Goal: Transaction & Acquisition: Purchase product/service

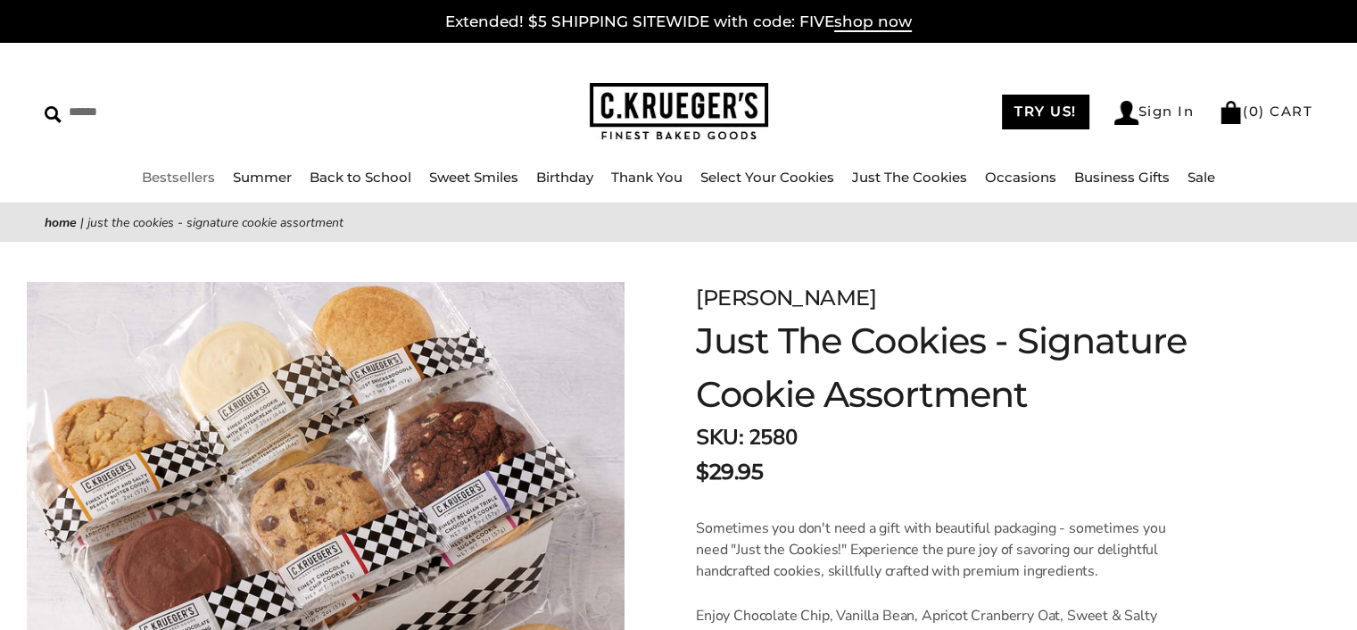
click at [179, 178] on link "Bestsellers" at bounding box center [178, 177] width 73 height 17
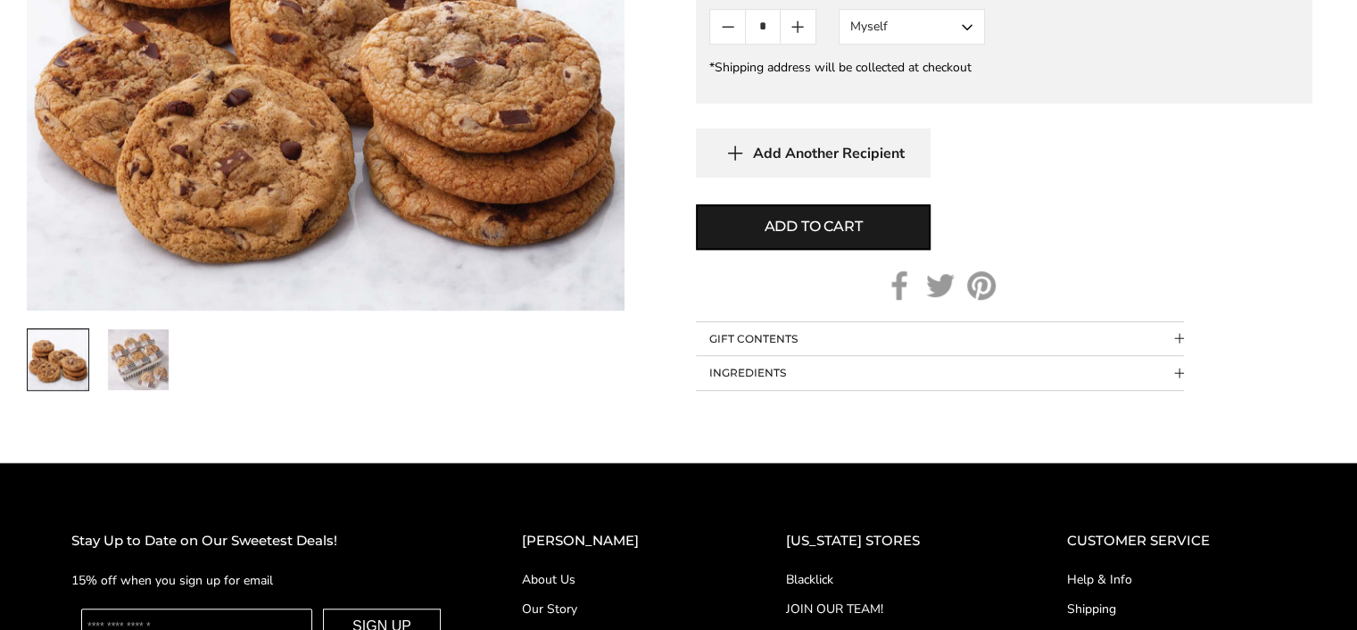
scroll to position [1181, 0]
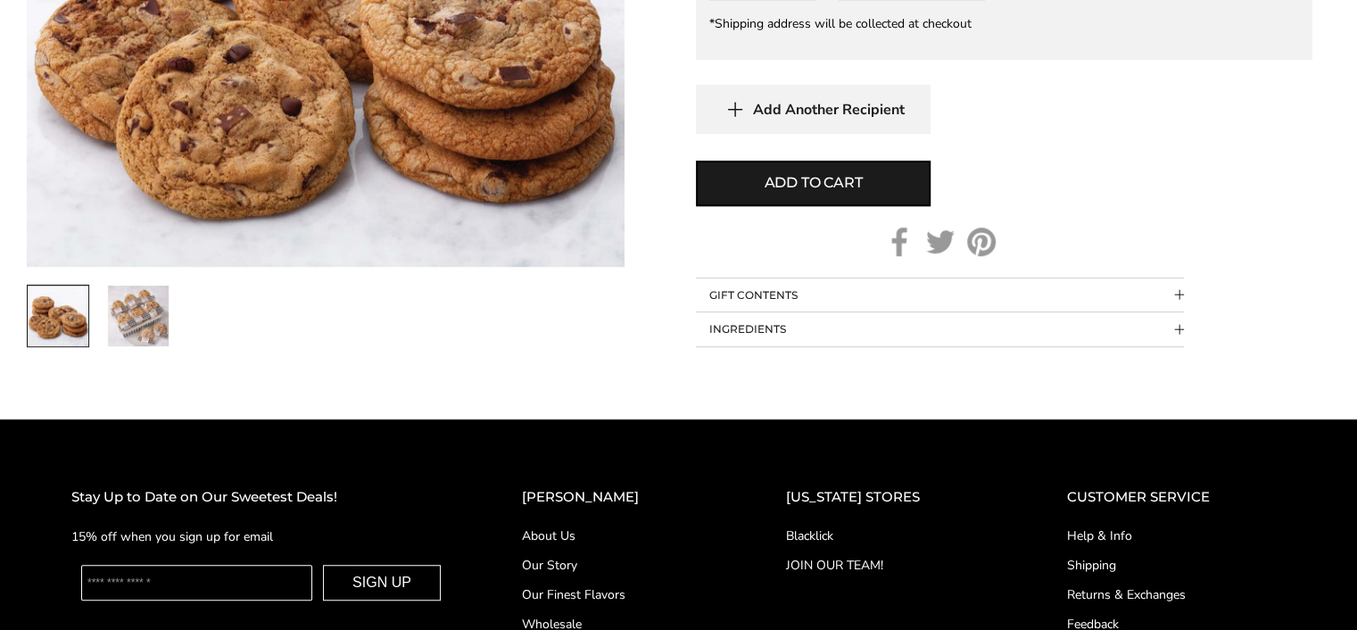
click at [157, 318] on img "2 / 2" at bounding box center [138, 315] width 61 height 61
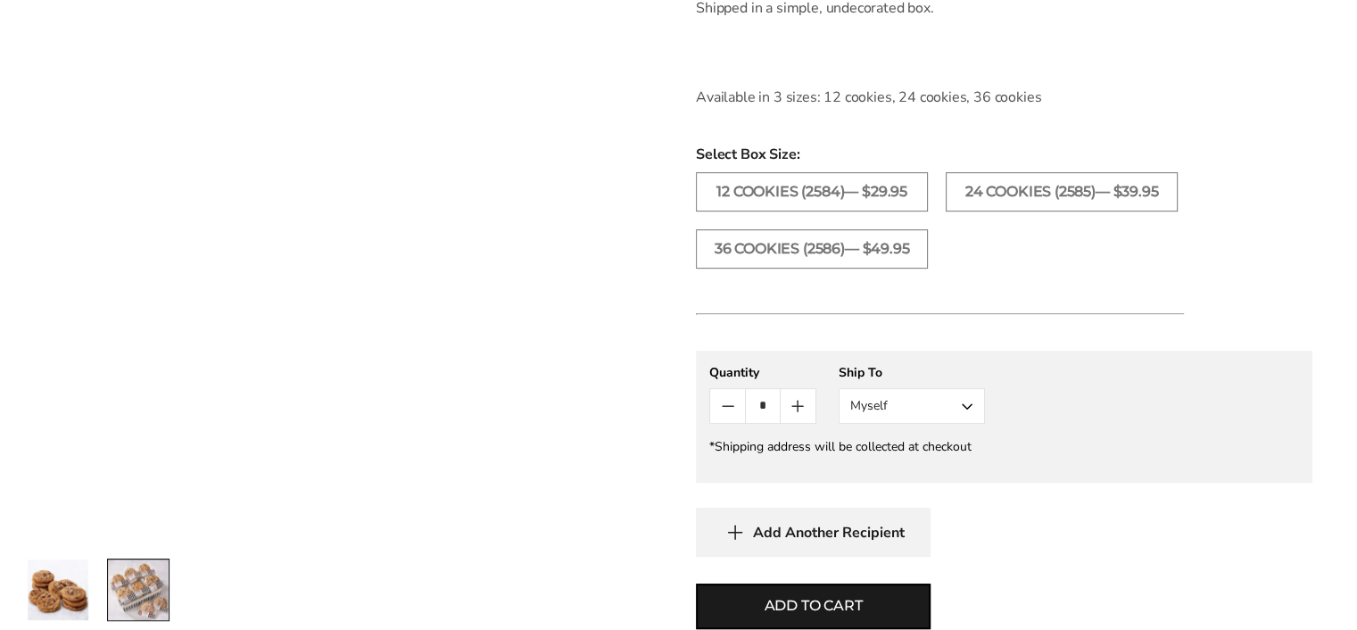
scroll to position [646, 0]
